Goal: Information Seeking & Learning: Check status

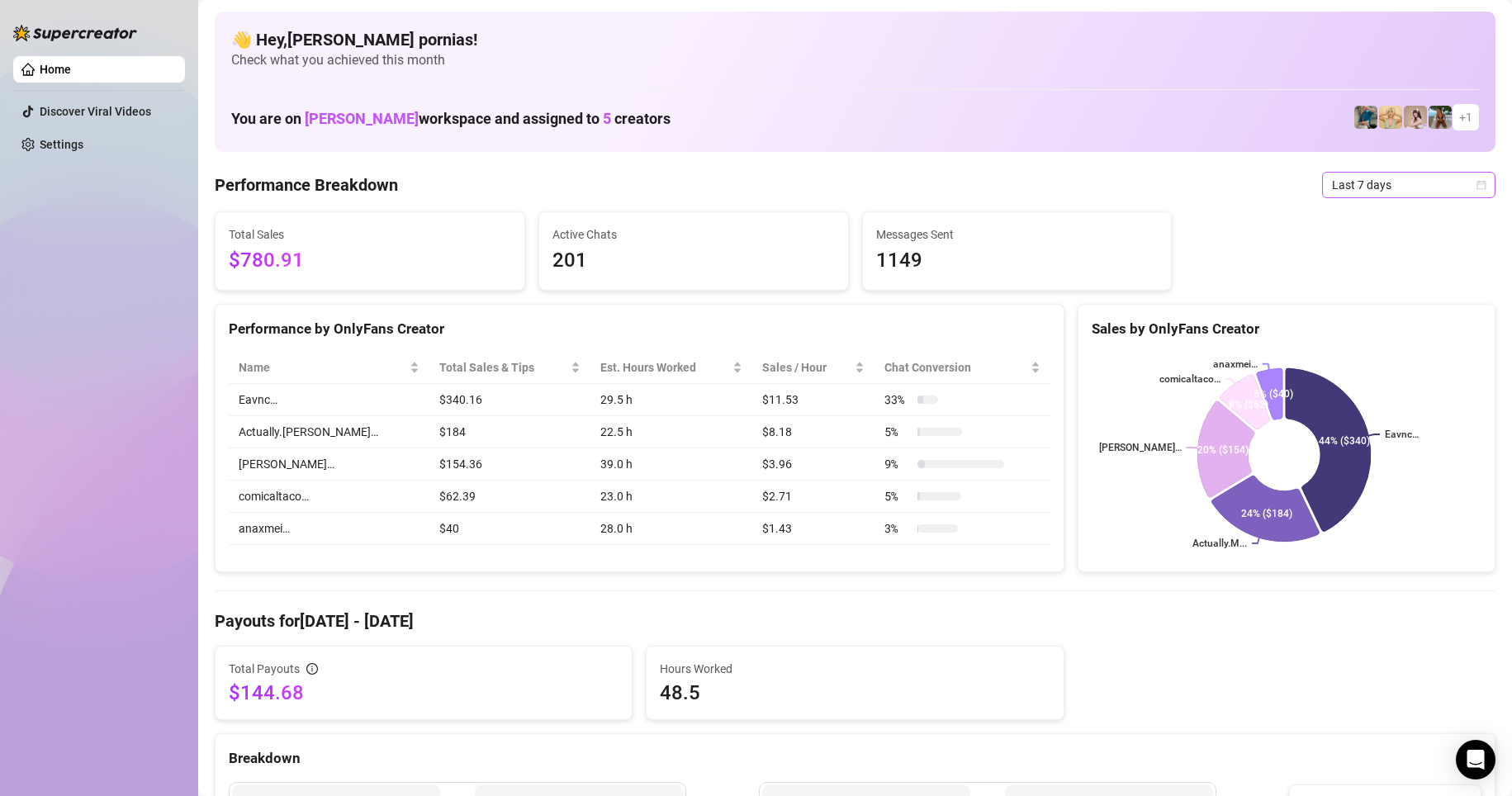
click at [720, 180] on span "Last 7 days" at bounding box center [1408, 185] width 153 height 25
click at [720, 127] on div "You are on Riley Hasken workspace and assigned to 5 creators + 1" at bounding box center [855, 117] width 1248 height 35
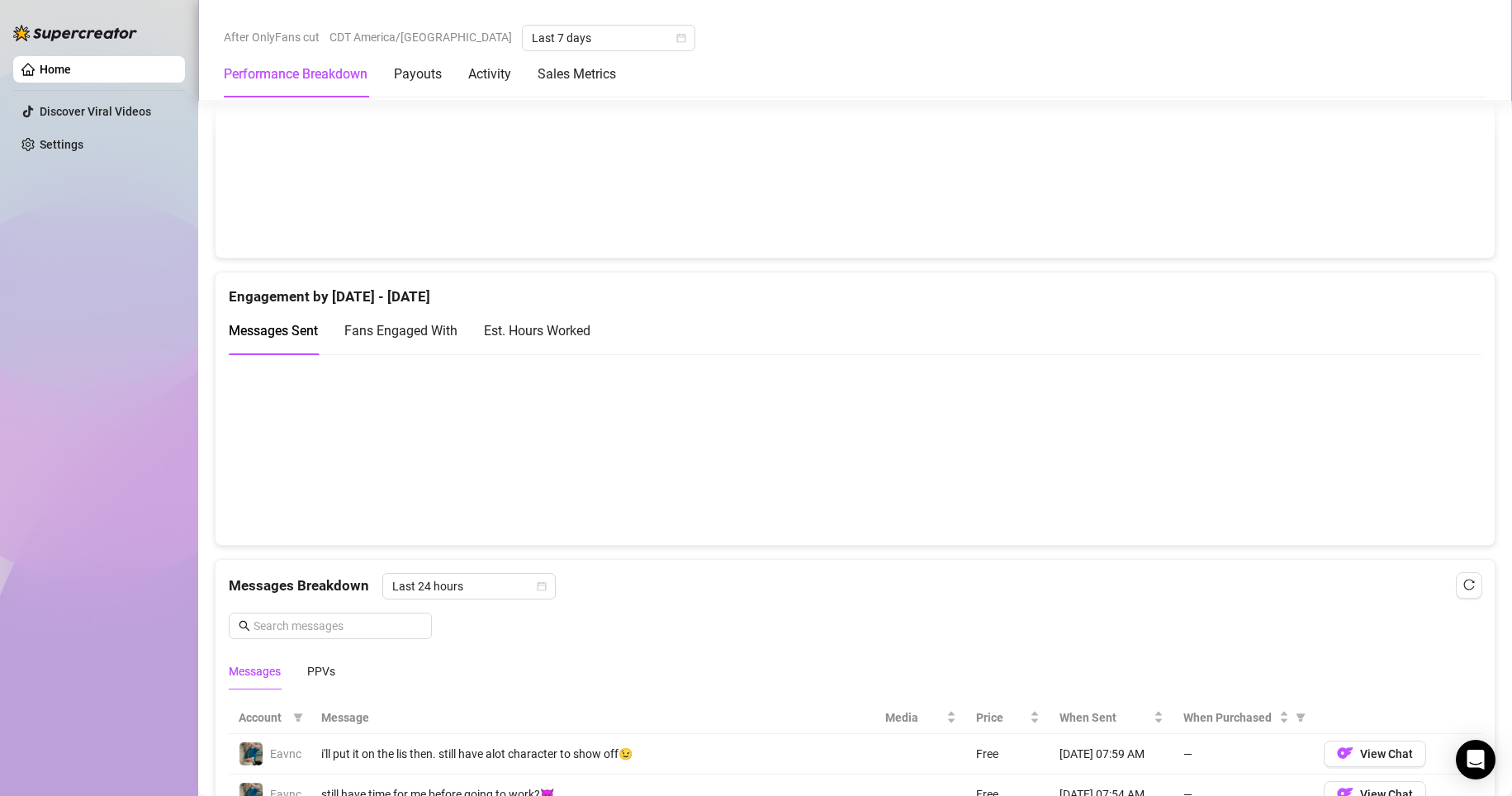
scroll to position [1073, 0]
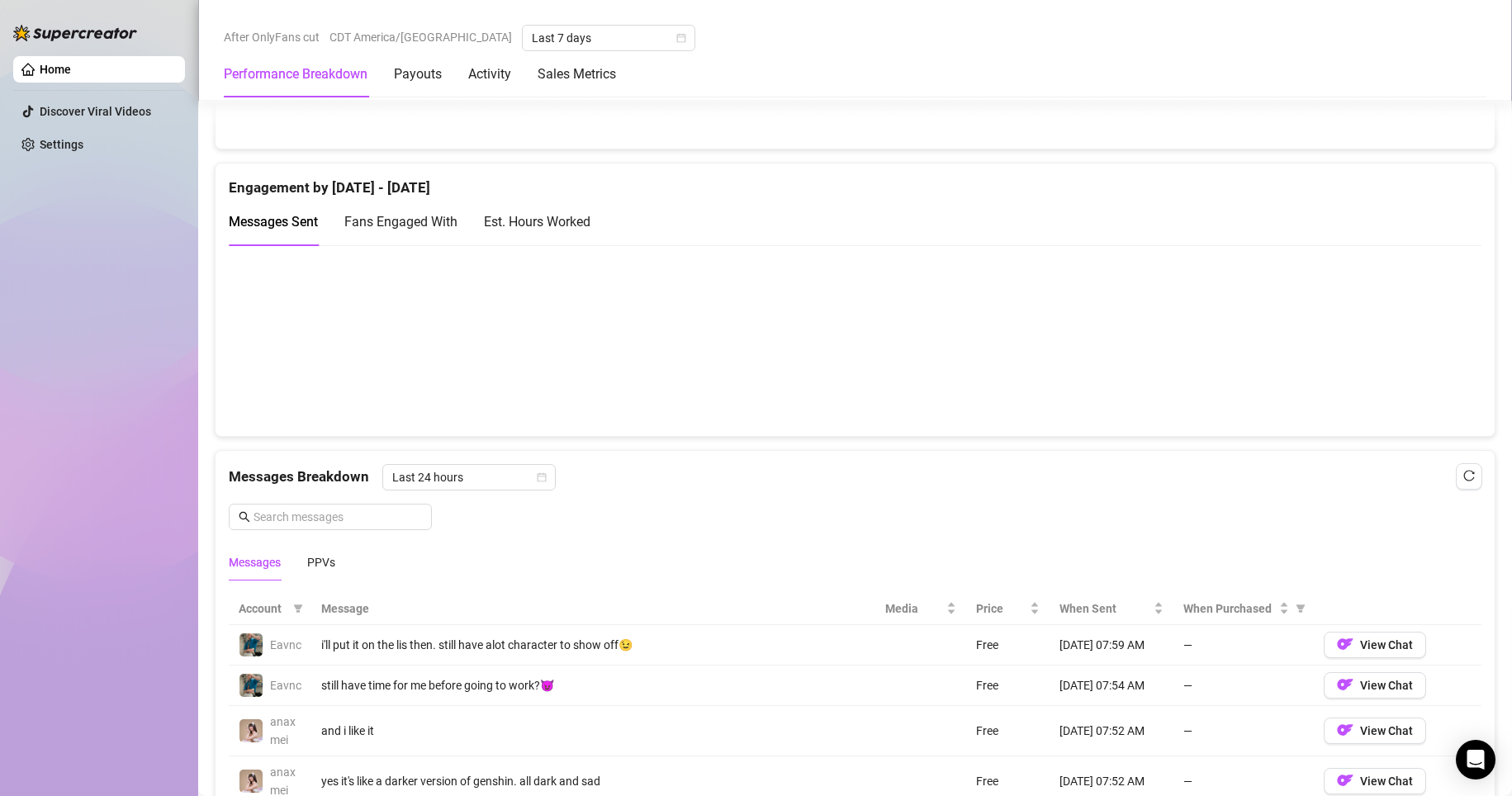
click at [543, 225] on div "Est. Hours Worked" at bounding box center [537, 221] width 107 height 20
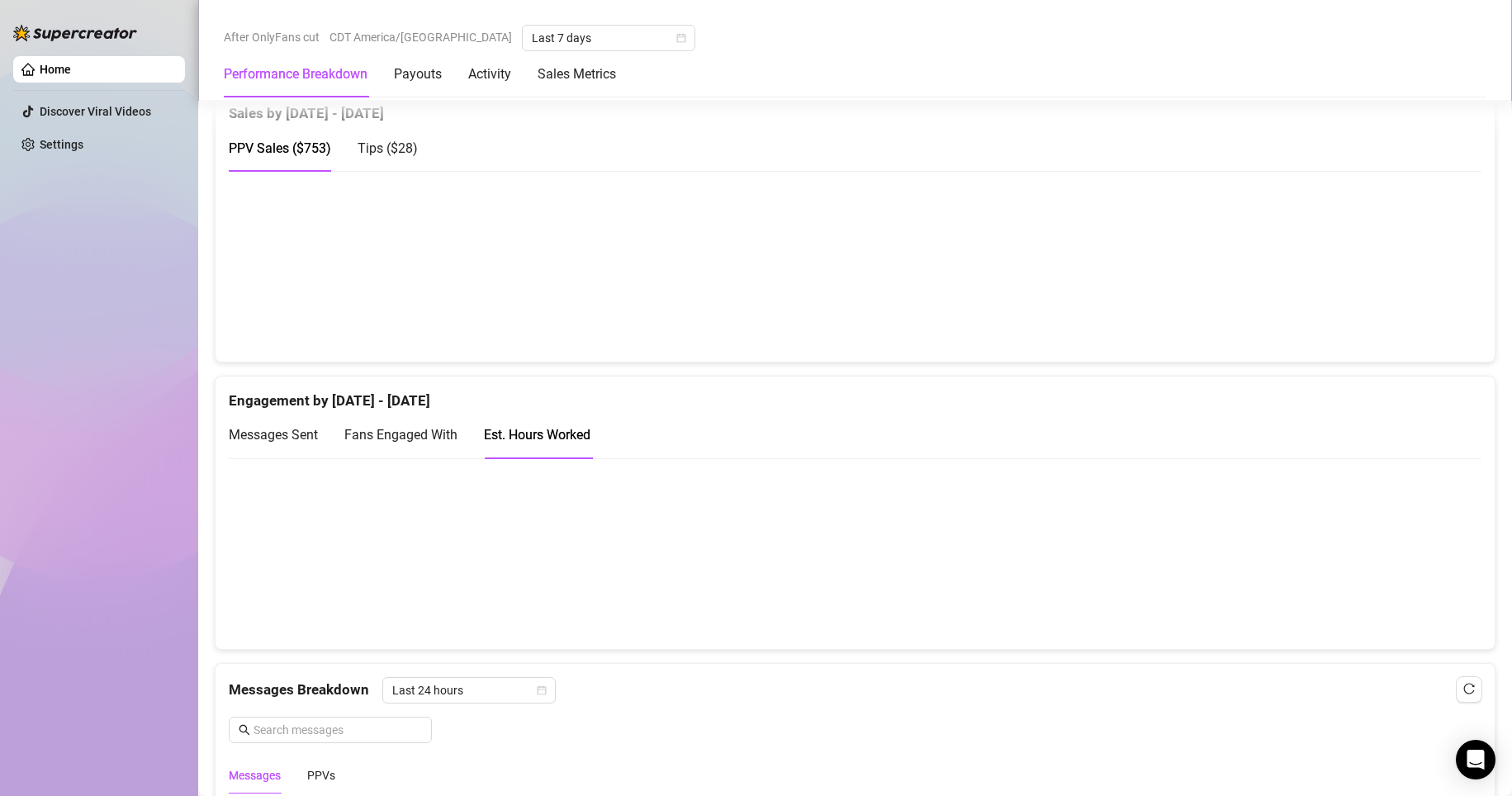
scroll to position [826, 0]
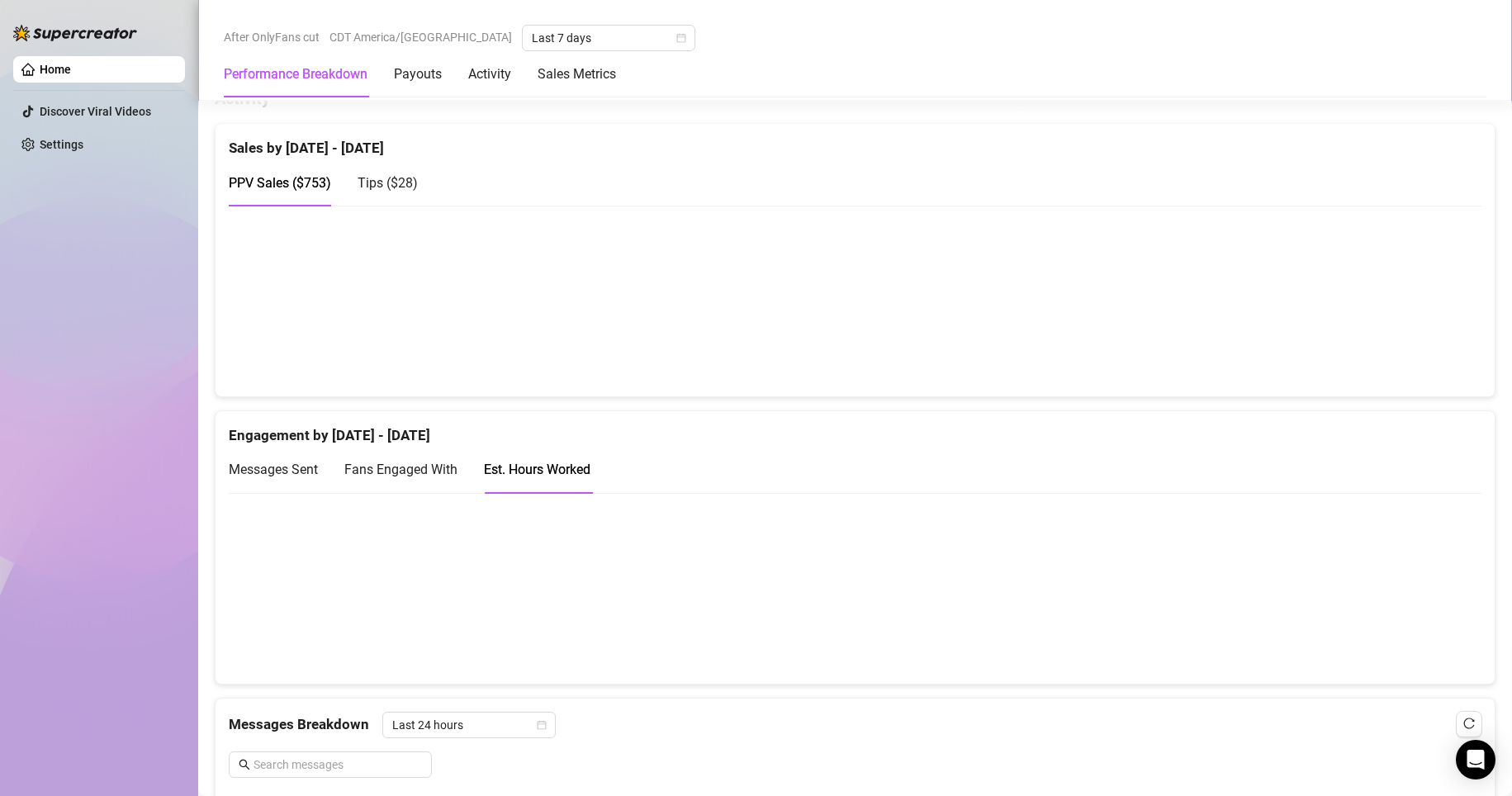
click at [720, 551] on canvas at bounding box center [848, 588] width 1239 height 166
click at [720, 512] on canvas at bounding box center [848, 588] width 1239 height 166
drag, startPoint x: 1388, startPoint y: 556, endPoint x: 1384, endPoint y: 513, distance: 43.2
click at [720, 551] on canvas at bounding box center [848, 588] width 1239 height 166
click at [720, 513] on canvas at bounding box center [848, 588] width 1239 height 166
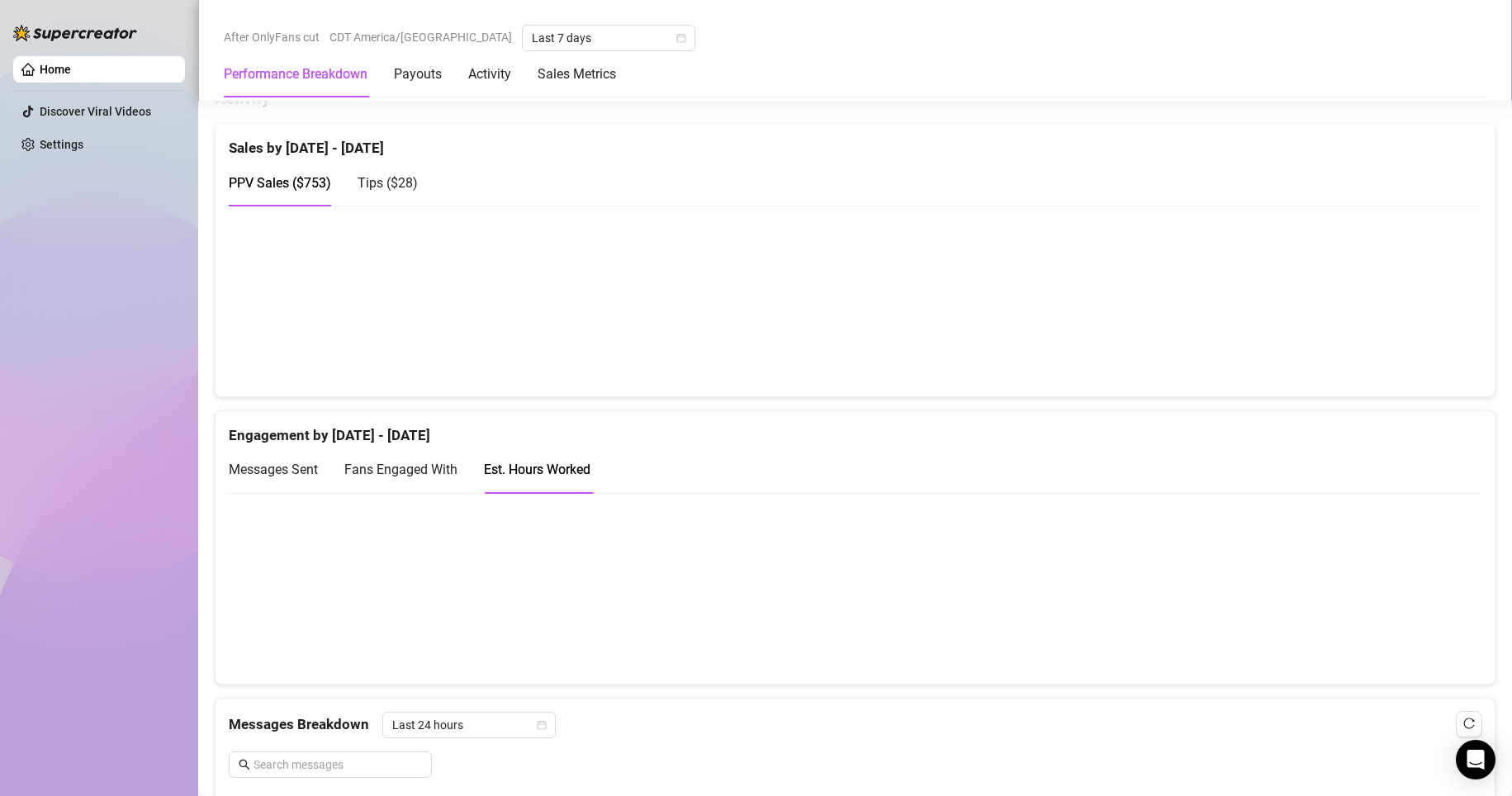
drag, startPoint x: 1384, startPoint y: 513, endPoint x: 1388, endPoint y: 672, distance: 159.1
click at [720, 672] on div at bounding box center [855, 588] width 1279 height 192
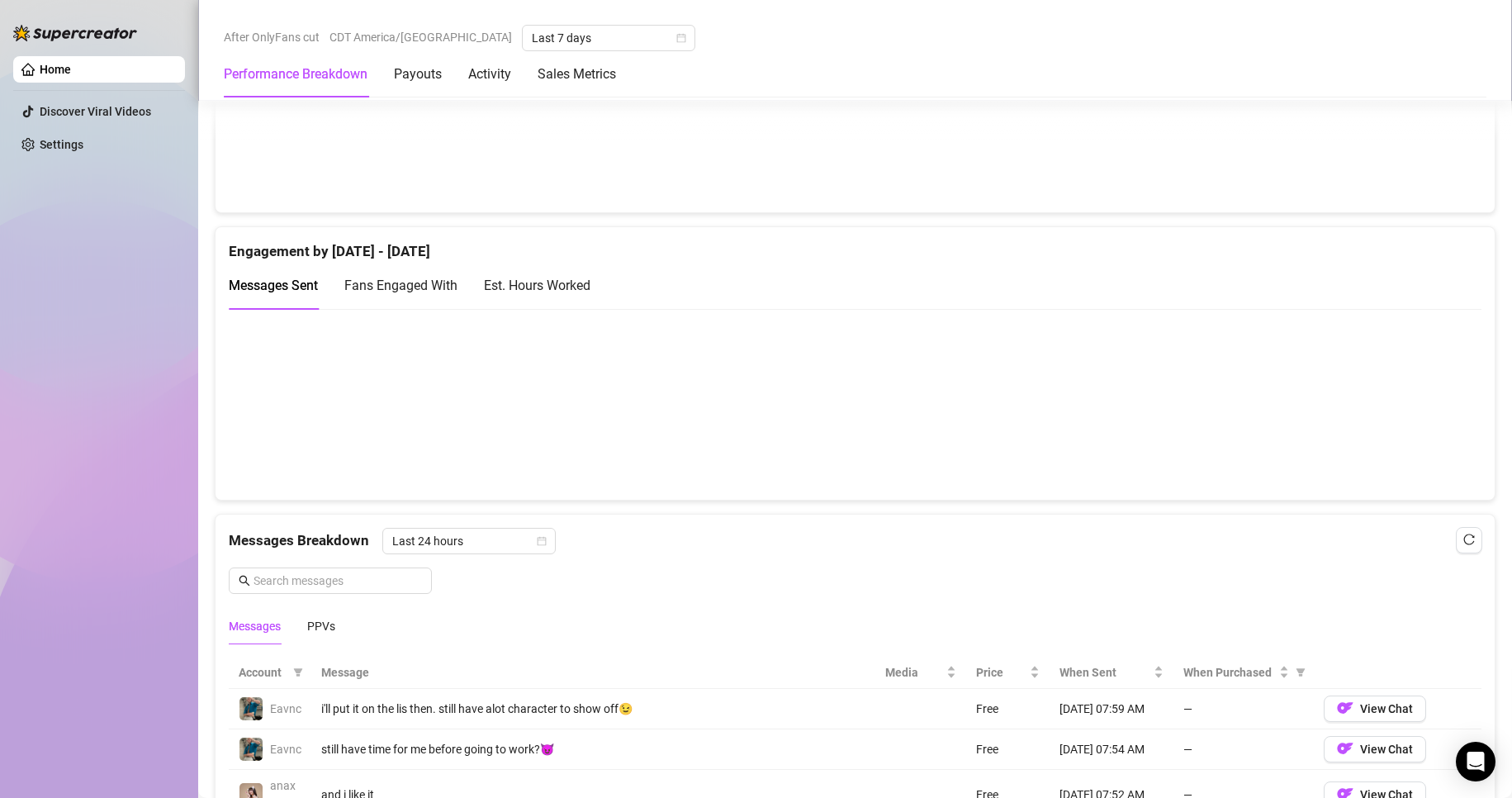
scroll to position [1049, 0]
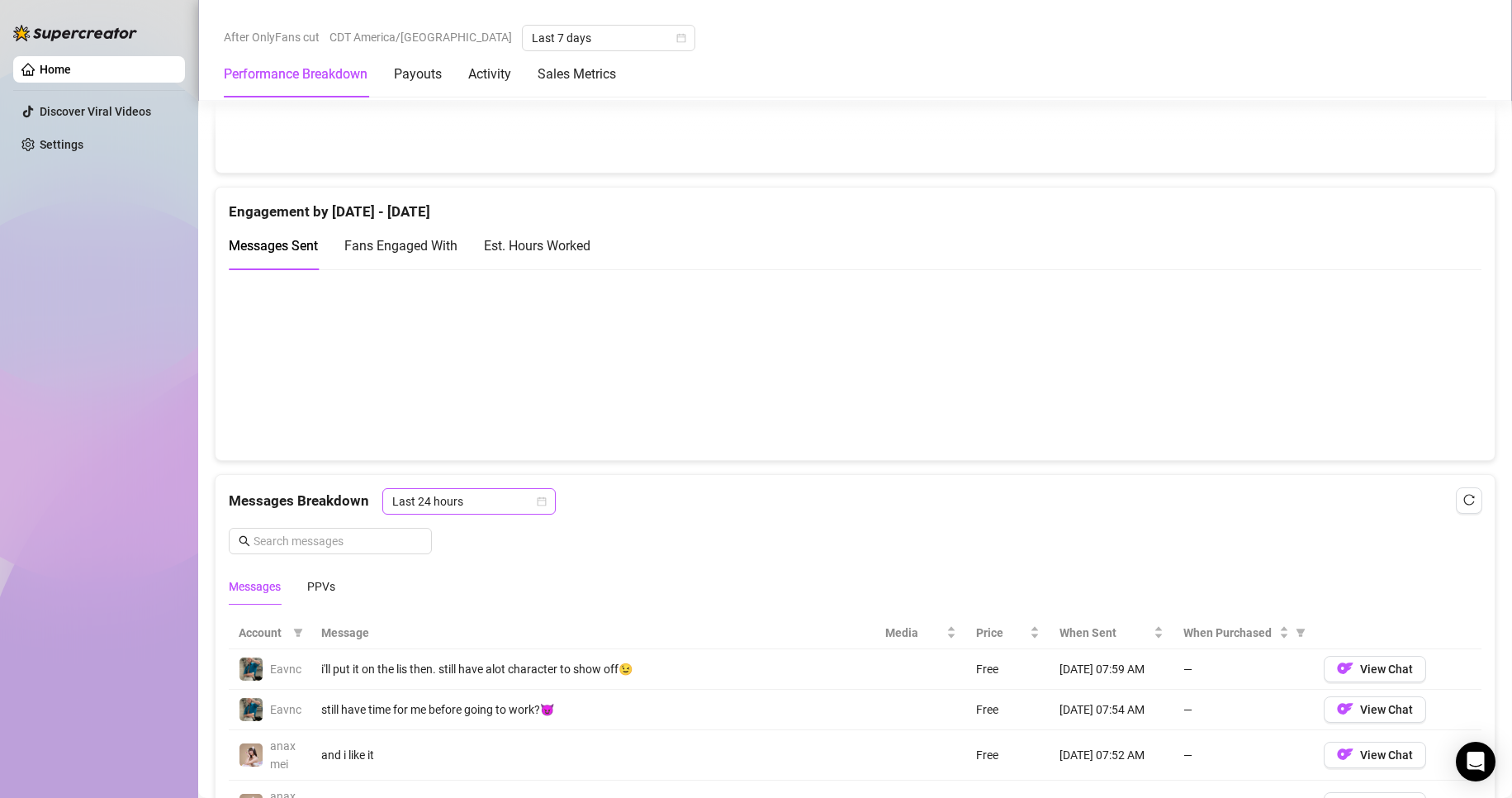
click at [448, 502] on span "Last 24 hours" at bounding box center [469, 501] width 153 height 25
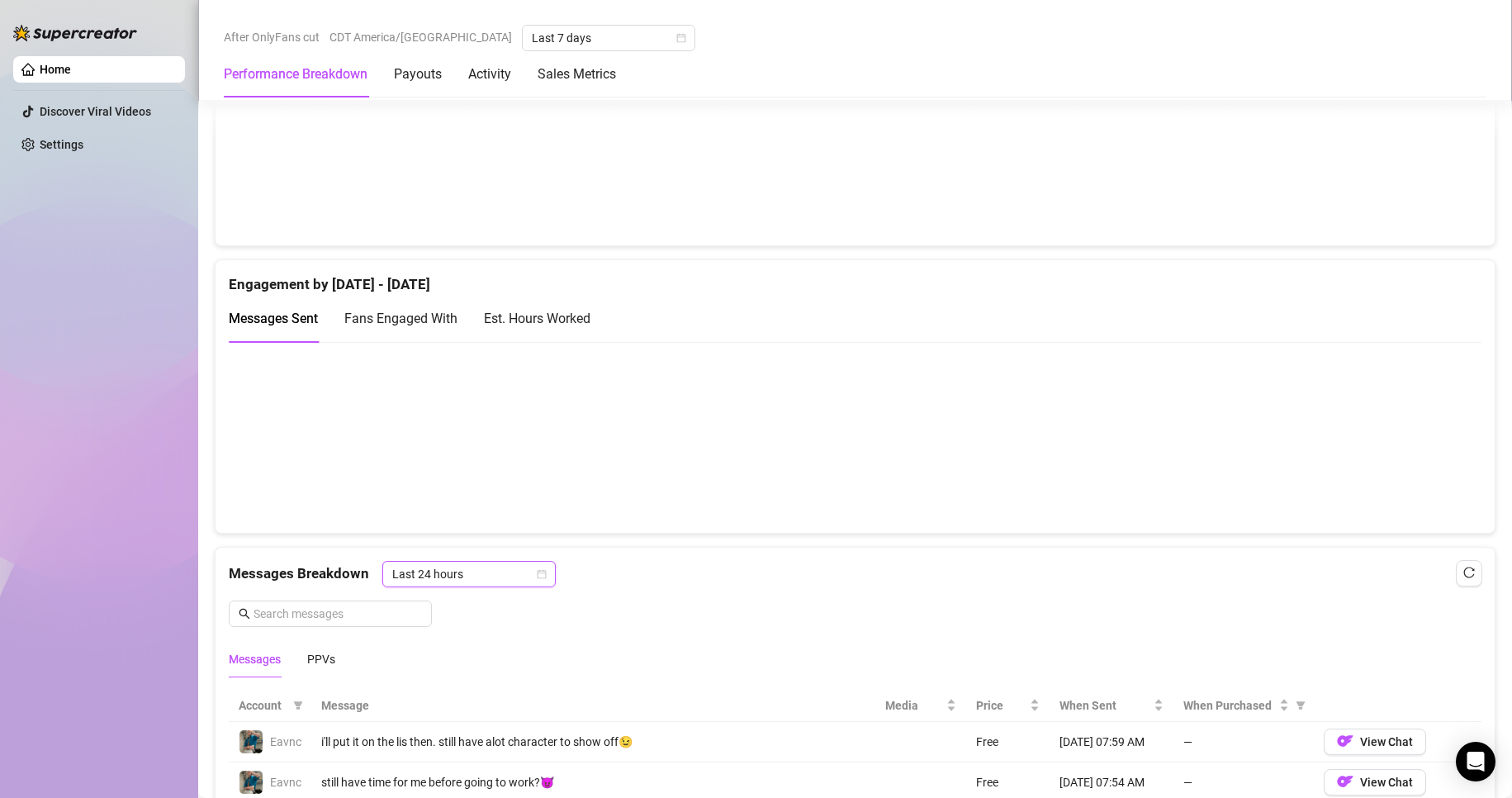
scroll to position [967, 0]
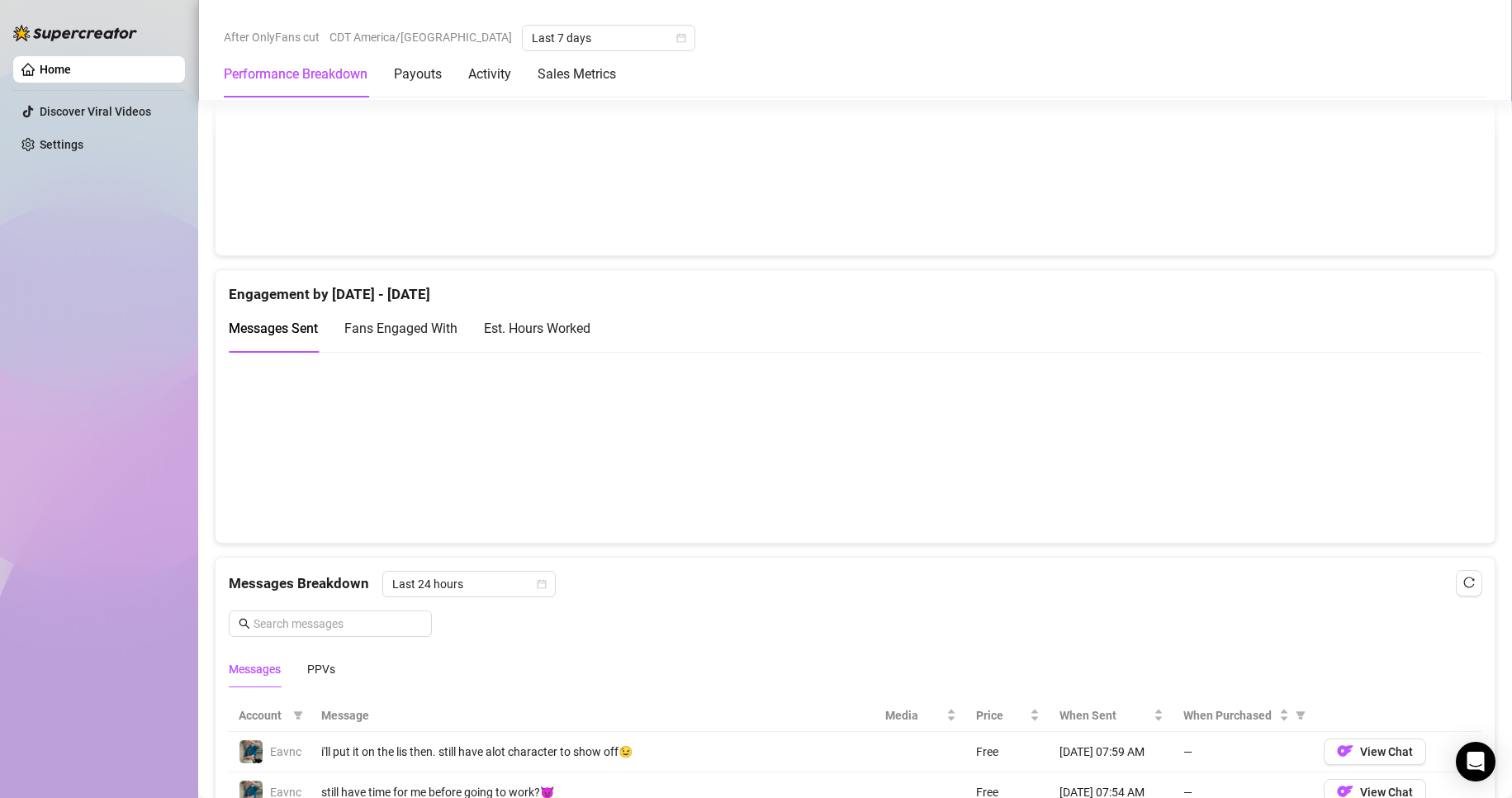
click at [555, 316] on div "Est. Hours Worked" at bounding box center [537, 328] width 107 height 47
click at [431, 313] on div "Fans Engaged With" at bounding box center [401, 328] width 113 height 47
click at [522, 318] on div "Est. Hours Worked" at bounding box center [537, 328] width 107 height 20
click at [300, 324] on span "Messages Sent" at bounding box center [273, 327] width 89 height 16
click at [416, 327] on span "Fans Engaged With" at bounding box center [401, 327] width 113 height 16
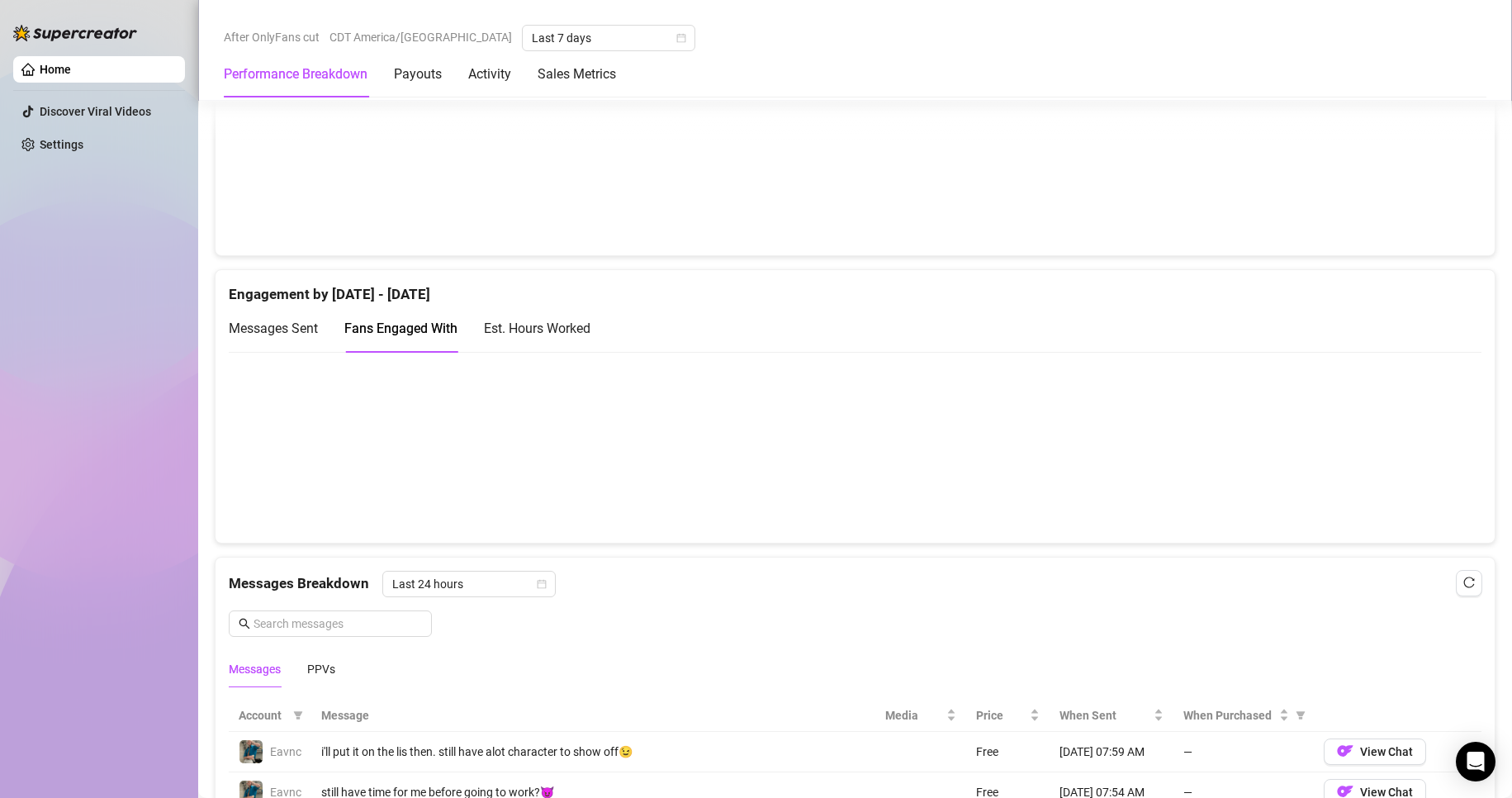
click at [313, 326] on span "Messages Sent" at bounding box center [273, 327] width 89 height 16
click at [524, 320] on div "Est. Hours Worked" at bounding box center [537, 328] width 107 height 20
click at [303, 324] on span "Messages Sent" at bounding box center [273, 327] width 89 height 16
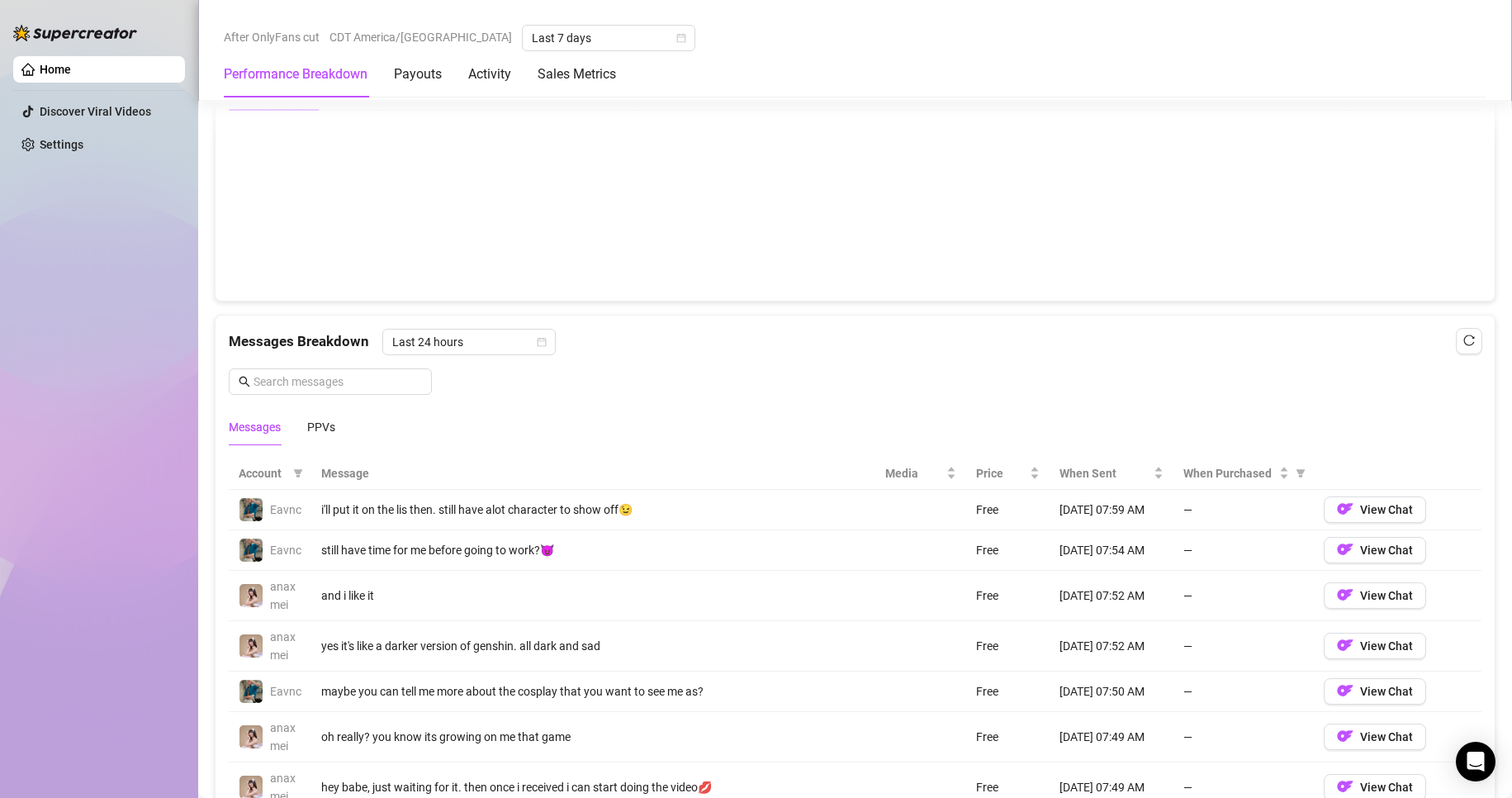
scroll to position [1215, 0]
